Goal: Transaction & Acquisition: Purchase product/service

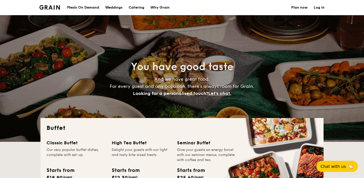
select select
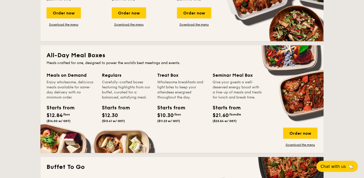
scroll to position [192, 0]
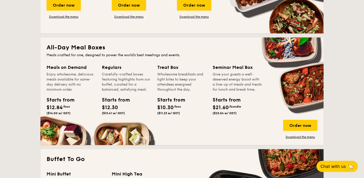
drag, startPoint x: 95, startPoint y: 71, endPoint x: 106, endPoint y: 118, distance: 48.6
click at [106, 118] on div "Meals on Demand Enjoy wholesome, delicious meals available for same-day deliver…" at bounding box center [182, 101] width 271 height 75
click at [105, 85] on div "Carefully-crafted boxes featuring highlights from our buffet, curated for a bal…" at bounding box center [126, 82] width 49 height 20
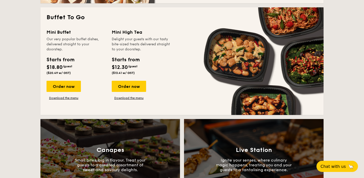
scroll to position [332, 0]
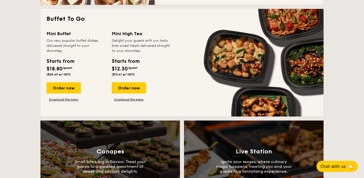
click at [91, 41] on div "Our very popular buffet dishes, delivered straight to your doorstep." at bounding box center [76, 45] width 59 height 15
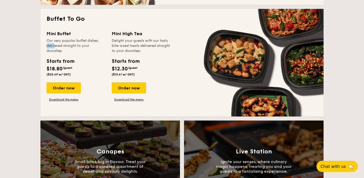
click at [91, 41] on div "Our very popular buffet dishes, delivered straight to your doorstep." at bounding box center [76, 45] width 59 height 15
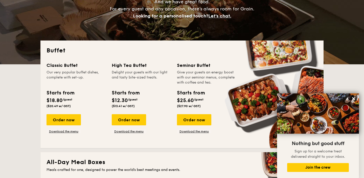
scroll to position [109, 0]
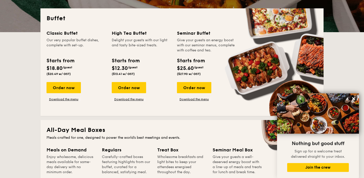
click at [87, 30] on div "Classic Buffet" at bounding box center [76, 33] width 59 height 7
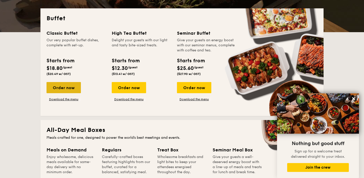
click at [63, 85] on div "Order now" at bounding box center [64, 87] width 34 height 11
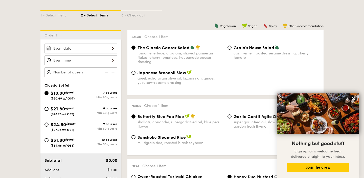
scroll to position [109, 0]
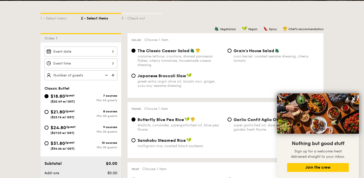
select select
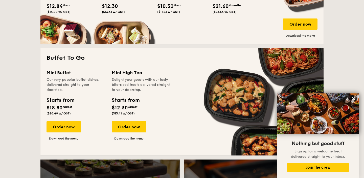
scroll to position [214, 0]
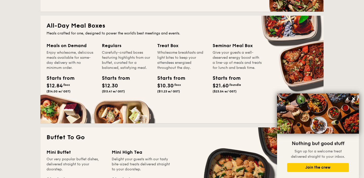
drag, startPoint x: 116, startPoint y: 52, endPoint x: 134, endPoint y: 85, distance: 37.1
click at [134, 85] on div "Regulars Carefully-crafted boxes featuring highlights from our buffet, curated …" at bounding box center [126, 68] width 49 height 53
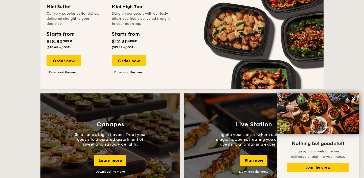
scroll to position [325, 0]
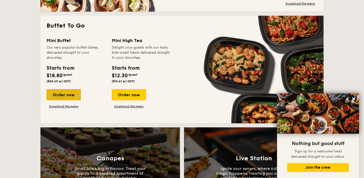
click at [67, 91] on div "Order now" at bounding box center [64, 94] width 34 height 11
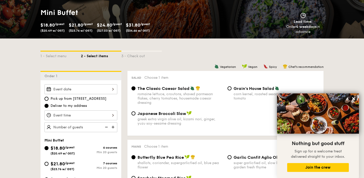
scroll to position [83, 0]
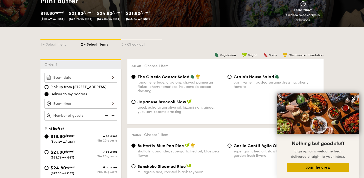
click at [304, 167] on button "Join the crew" at bounding box center [318, 167] width 62 height 9
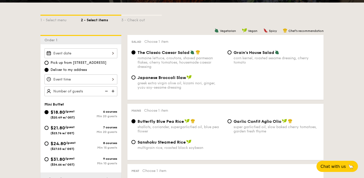
scroll to position [113, 0]
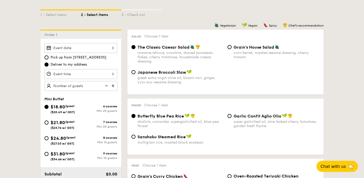
click at [188, 80] on div "greek extra virgin olive oil, kizami nori, ginger, yuzu soy-sesame dressing" at bounding box center [181, 80] width 86 height 9
click at [136, 74] on input "Japanese Broccoli Slaw greek extra virgin olive oil, kizami nori, ginger, yuzu …" at bounding box center [133, 72] width 4 height 4
radio input "true"
click at [180, 46] on span "The Classic Caesar Salad" at bounding box center [164, 47] width 52 height 5
click at [136, 46] on input "The Classic Caesar Salad romaine lettuce, croutons, shaved parmesan flakes, che…" at bounding box center [133, 47] width 4 height 4
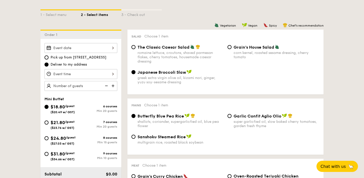
radio input "true"
click at [236, 44] on div "Salad Choose 1 item The Classic Caesar Salad romaine lettuce, croutons, shaved …" at bounding box center [225, 62] width 196 height 65
click at [230, 56] on label "Grain's House Salad corn kernel, roasted sesame dressing, cherry tomato" at bounding box center [274, 56] width 92 height 5
click at [230, 49] on input "Grain's House Salad corn kernel, roasted sesame dressing, cherry tomato" at bounding box center [230, 47] width 4 height 4
radio input "true"
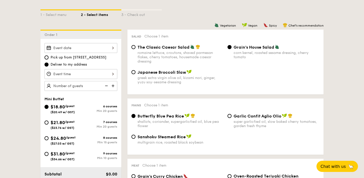
click at [194, 73] on div "Japanese Broccoli Slaw" at bounding box center [181, 72] width 86 height 5
click at [136, 73] on input "Japanese Broccoli Slaw greek extra virgin olive oil, kizami nori, ginger, yuzu …" at bounding box center [133, 72] width 4 height 4
radio input "true"
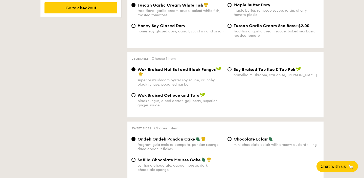
scroll to position [349, 0]
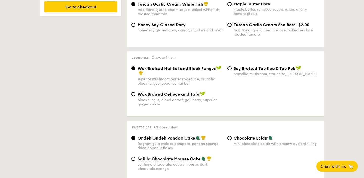
click at [173, 100] on div "black fungus, diced carrot, goji berry, superior ginger sauce" at bounding box center [181, 102] width 86 height 9
click at [136, 96] on input "Wok Braised Celtuce and Tofu black fungus, diced carrot, goji berry, superior g…" at bounding box center [133, 94] width 4 height 4
radio input "true"
click at [184, 60] on div "Vegetable Choose 1 item" at bounding box center [225, 57] width 188 height 5
click at [179, 73] on div "Wok Braised Nai Bai and Black Fungus" at bounding box center [181, 71] width 86 height 10
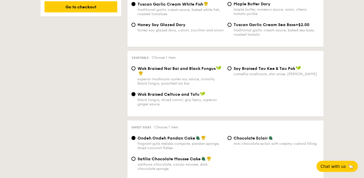
click at [136, 70] on input "Wok Braised Nai Bai and Black Fungus superior mushroom oyster soy sauce, crunch…" at bounding box center [133, 68] width 4 height 4
radio input "true"
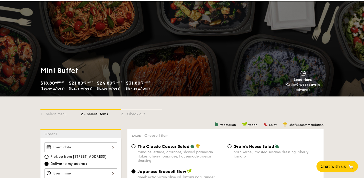
scroll to position [0, 0]
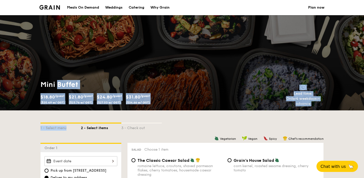
drag, startPoint x: 58, startPoint y: 87, endPoint x: 108, endPoint y: 123, distance: 61.3
click at [93, 68] on div "Mini Buffet $18.80 /guest ($20.49 w/ GST) $21.80 /guest ($23.76 w/ GST) $24.80 …" at bounding box center [182, 62] width 364 height 95
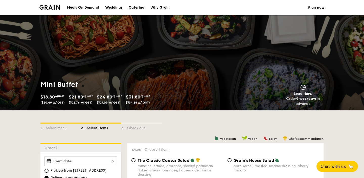
drag, startPoint x: 30, startPoint y: 80, endPoint x: 101, endPoint y: 146, distance: 97.1
click at [134, 118] on div "1 - Select menu 2 - Select items 3 - Check out" at bounding box center [181, 126] width 283 height 32
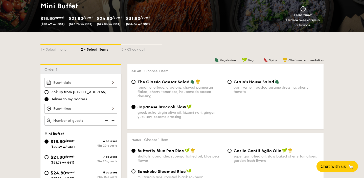
scroll to position [78, 0]
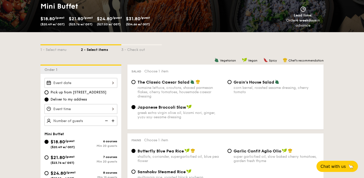
drag, startPoint x: 137, startPoint y: 28, endPoint x: 145, endPoint y: 74, distance: 47.2
click at [134, 48] on div "3 - Check out" at bounding box center [141, 48] width 40 height 7
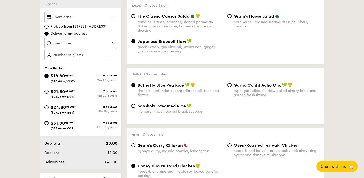
scroll to position [144, 0]
click at [76, 87] on div "$18.80 /guest ($20.49 w/ GST) 6 courses Min 20 guests $21.80 /guest ($23.76 w/ …" at bounding box center [80, 103] width 77 height 63
click at [73, 94] on div "$21.80 /guest ($23.76 w/ GST)" at bounding box center [63, 93] width 24 height 11
click at [49, 93] on input "$21.80 /guest ($23.76 w/ GST) 7 courses Min 20 guests" at bounding box center [46, 91] width 4 height 4
radio input "true"
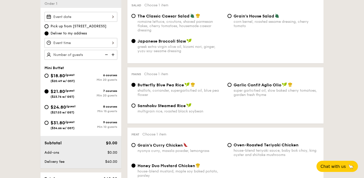
radio input "true"
radio input "false"
radio input "true"
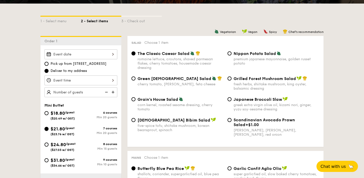
scroll to position [106, 0]
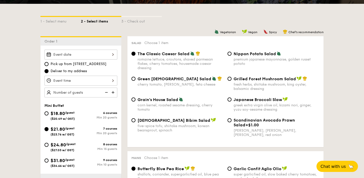
click at [247, 109] on div "greek extra virgin olive oil, kizami nori, ginger, yuzu soy-sesame dressing" at bounding box center [277, 107] width 86 height 9
click at [232, 101] on input "Japanese Broccoli Slaw greek extra virgin olive oil, kizami nori, ginger, yuzu …" at bounding box center [230, 99] width 4 height 4
radio input "true"
click at [247, 109] on div "greek extra virgin olive oil, kizami nori, ginger, yuzu soy-sesame dressing" at bounding box center [277, 107] width 86 height 9
click at [232, 101] on input "Japanese Broccoli Slaw greek extra virgin olive oil, kizami nori, ginger, yuzu …" at bounding box center [230, 99] width 4 height 4
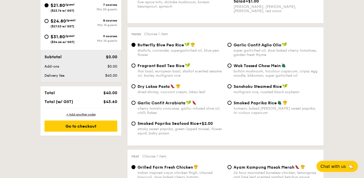
scroll to position [231, 0]
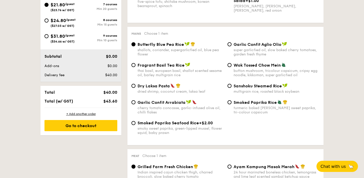
click at [185, 77] on div "thai basil, european basil, shallot scented sesame oil, barley multigrain rice" at bounding box center [181, 73] width 86 height 9
click at [136, 67] on input "Fragrant Basil Tea Rice thai basil, european basil, shallot scented sesame oil,…" at bounding box center [133, 65] width 4 height 4
radio input "true"
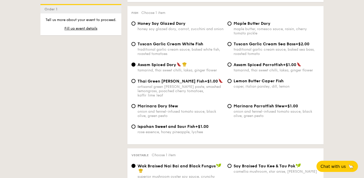
scroll to position [504, 0]
click at [161, 47] on span "Tuscan Garlic Cream White Fish" at bounding box center [171, 44] width 66 height 5
click at [136, 47] on input "Tuscan Garlic Cream White Fish traditional garlic cream sauce, baked white fish…" at bounding box center [133, 44] width 4 height 4
radio input "true"
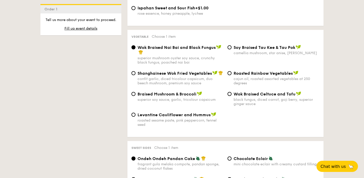
scroll to position [623, 0]
click at [158, 74] on span "Shanghainese Wok Fried Vegetables" at bounding box center [175, 73] width 74 height 5
click at [136, 74] on input "Shanghainese Wok Fried Vegetables confit garlic, diced tricolour capsicum, duo …" at bounding box center [133, 73] width 4 height 4
radio input "true"
click at [163, 53] on div "Wok Braised Nai Bai and Black Fungus" at bounding box center [181, 49] width 86 height 10
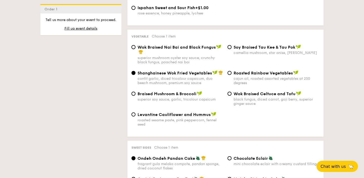
click at [136, 49] on input "Wok Braised Nai Bai and Black Fungus superior mushroom oyster soy sauce, crunch…" at bounding box center [133, 47] width 4 height 4
radio input "true"
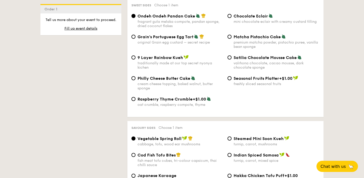
scroll to position [736, 0]
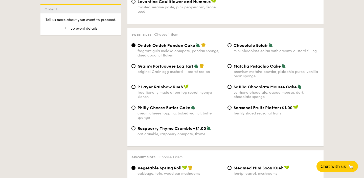
click at [249, 52] on div "mini chocolate eclair with creamy custard filling" at bounding box center [277, 51] width 86 height 4
click at [232, 47] on input "Chocolate Eclair mini chocolate eclair with creamy custard filling" at bounding box center [230, 45] width 4 height 4
radio input "true"
click at [250, 69] on span "Matcha Pistachio Cake" at bounding box center [257, 66] width 47 height 5
click at [232, 68] on input "Matcha Pistachio Cake premium matcha powder, pistachio puree, vanilla bean spon…" at bounding box center [230, 66] width 4 height 4
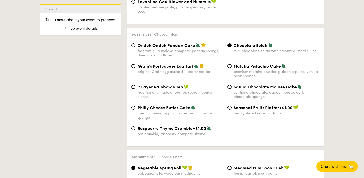
radio input "true"
click at [242, 52] on div "mini chocolate eclair with creamy custard filling" at bounding box center [277, 51] width 86 height 4
click at [232, 47] on input "Chocolate Eclair mini chocolate eclair with creamy custard filling" at bounding box center [230, 45] width 4 height 4
radio input "true"
click at [244, 98] on div "valrhona chocolate, cacao mousse, dark chocolate sponge" at bounding box center [277, 94] width 86 height 9
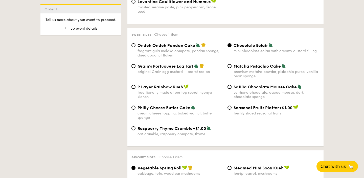
click at [232, 89] on input "Satilia Chocolate Mousse Cake valrhona chocolate, cacao mousse, dark chocolate …" at bounding box center [230, 87] width 4 height 4
radio input "true"
click at [238, 51] on div "mini chocolate eclair with creamy custard filling" at bounding box center [277, 51] width 86 height 4
click at [232, 47] on input "Chocolate Eclair mini chocolate eclair with creamy custard filling" at bounding box center [230, 45] width 4 height 4
radio input "true"
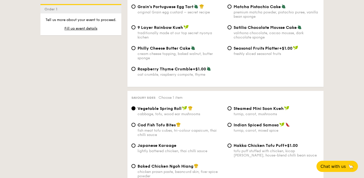
scroll to position [826, 0]
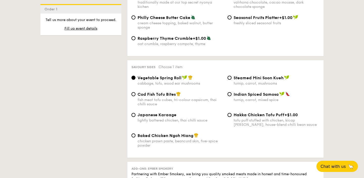
drag, startPoint x: 106, startPoint y: 80, endPoint x: 128, endPoint y: 114, distance: 40.6
click at [128, 114] on div "1 - Select menu 2 - Select items 3 - Check out Order 1 Pick up from 5 Burn Road…" at bounding box center [181, 15] width 291 height 1463
click at [110, 102] on div "1 - Select menu 2 - Select items 3 - Check out Order 1 Pick up from 5 Burn Road…" at bounding box center [181, 15] width 291 height 1463
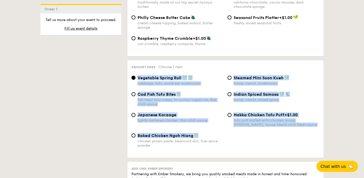
drag, startPoint x: 122, startPoint y: 74, endPoint x: 154, endPoint y: 141, distance: 74.4
click at [154, 141] on div "Vegetarian Vegan Spicy Chef's recommendation Salad Choose 1 item The Classic Ca…" at bounding box center [222, 32] width 202 height 1431
click at [110, 113] on div "1 - Select menu 2 - Select items 3 - Check out Order 1 Pick up from 5 Burn Road…" at bounding box center [181, 15] width 291 height 1463
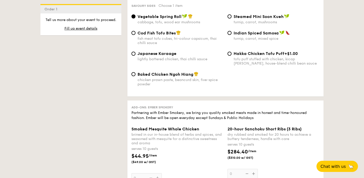
scroll to position [885, 0]
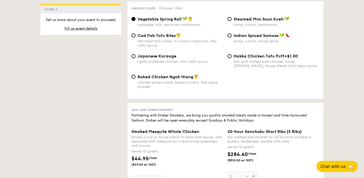
click at [167, 25] on div "cabbage, tofu, wood ear mushrooms" at bounding box center [181, 24] width 86 height 4
click at [136, 21] on input "Vegetable Spring Roll cabbage, tofu, wood ear mushrooms" at bounding box center [133, 19] width 4 height 4
click at [166, 54] on div "Cod Fish Tofu Bites fish meat tofu cubes, tri-colour capsicum, thai chilli sauc…" at bounding box center [225, 43] width 192 height 21
click at [242, 33] on div "Vegetable Spring Roll cabbage, tofu, wood ear mushrooms Steamed Mini Soon Kueh …" at bounding box center [225, 24] width 192 height 16
click at [242, 37] on span "Indian Spiced Samosa" at bounding box center [256, 35] width 45 height 5
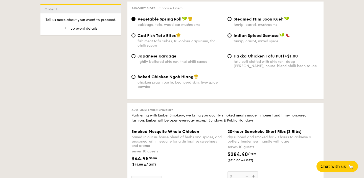
click at [232, 37] on input "Indian Spiced Samosa turnip, carrot, mixed spice" at bounding box center [230, 35] width 4 height 4
radio input "true"
click at [244, 21] on span "Steamed Mini Soon Kueh" at bounding box center [259, 19] width 50 height 5
click at [232, 21] on input "Steamed Mini Soon Kueh turnip, carrot, mushrooms" at bounding box center [230, 19] width 4 height 4
radio input "true"
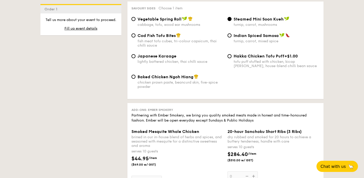
click at [238, 42] on div "turnip, carrot, mixed spice" at bounding box center [277, 41] width 86 height 4
click at [232, 37] on input "Indian Spiced Samosa turnip, carrot, mixed spice" at bounding box center [230, 35] width 4 height 4
radio input "true"
click at [240, 21] on span "Steamed Mini Soon Kueh" at bounding box center [259, 19] width 50 height 5
click at [232, 21] on input "Steamed Mini Soon Kueh turnip, carrot, mushrooms" at bounding box center [230, 19] width 4 height 4
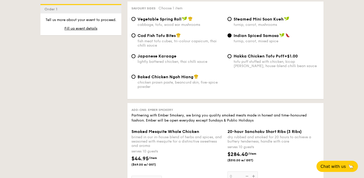
radio input "true"
click at [236, 33] on div "Vegetable Spring Roll cabbage, tofu, wood ear mushrooms Steamed Mini Soon Kueh …" at bounding box center [225, 24] width 192 height 16
click at [235, 21] on span "Steamed Mini Soon Kueh" at bounding box center [259, 19] width 50 height 5
click at [232, 21] on input "Steamed Mini Soon Kueh turnip, carrot, mushrooms" at bounding box center [230, 19] width 4 height 4
click at [235, 43] on div "turnip, carrot, mixed spice" at bounding box center [277, 41] width 86 height 4
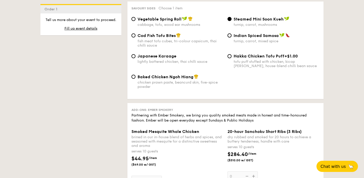
click at [232, 37] on input "Indian Spiced Samosa turnip, carrot, mixed spice" at bounding box center [230, 35] width 4 height 4
radio input "true"
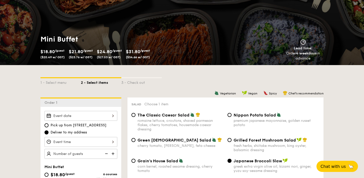
scroll to position [0, 0]
